Goal: Entertainment & Leisure: Consume media (video, audio)

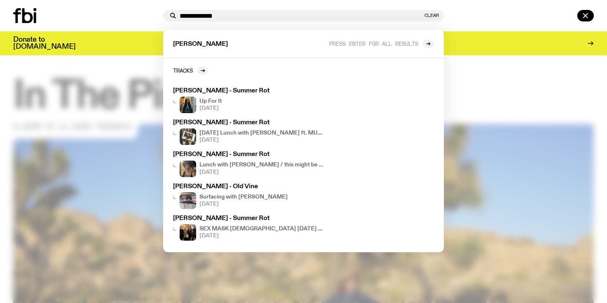
click at [202, 19] on input "**********" at bounding box center [301, 15] width 243 height 7
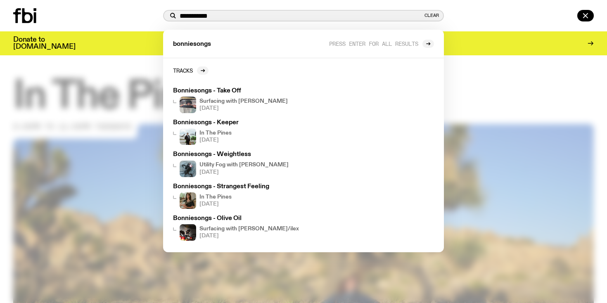
click at [198, 15] on input "**********" at bounding box center [301, 15] width 243 height 7
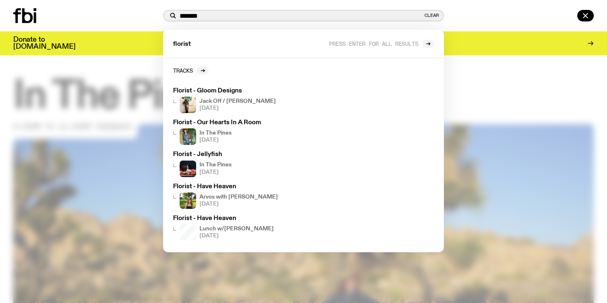
click at [188, 14] on input "*******" at bounding box center [301, 15] width 243 height 7
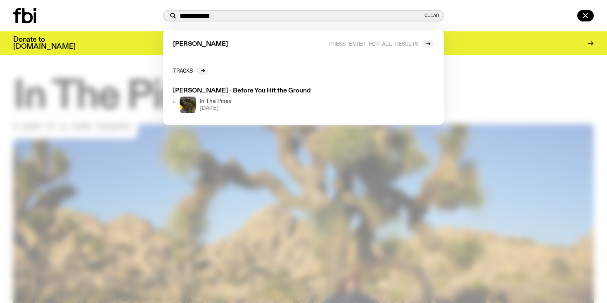
type input "**********"
